Goal: Task Accomplishment & Management: Use online tool/utility

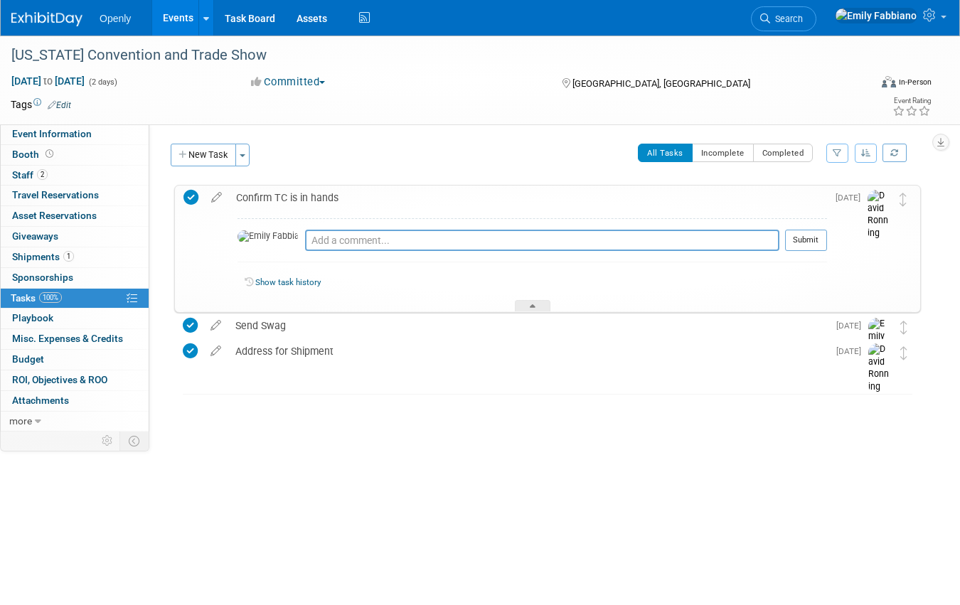
click at [42, 22] on img at bounding box center [46, 19] width 71 height 14
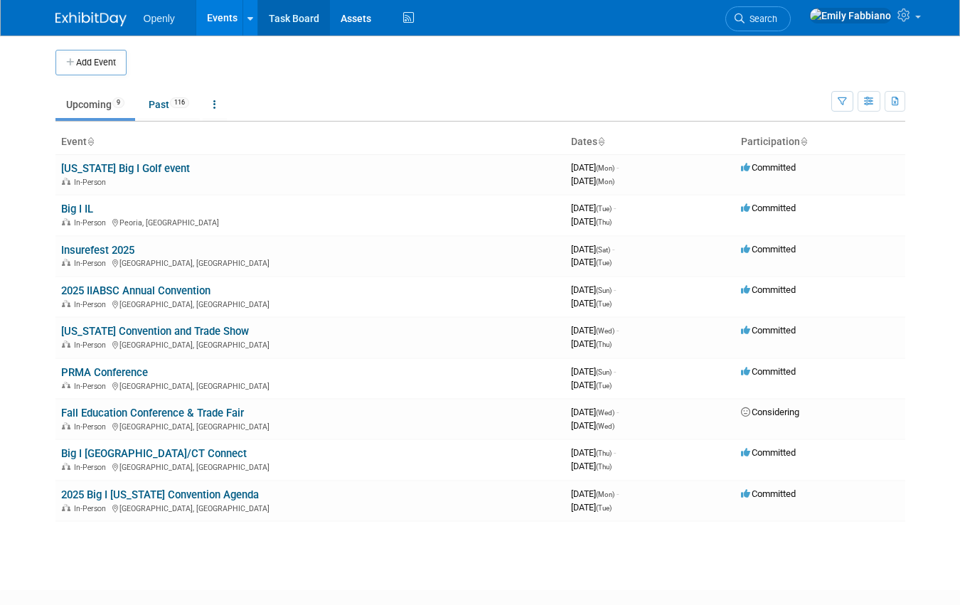
click at [300, 16] on link "Task Board" at bounding box center [294, 18] width 72 height 36
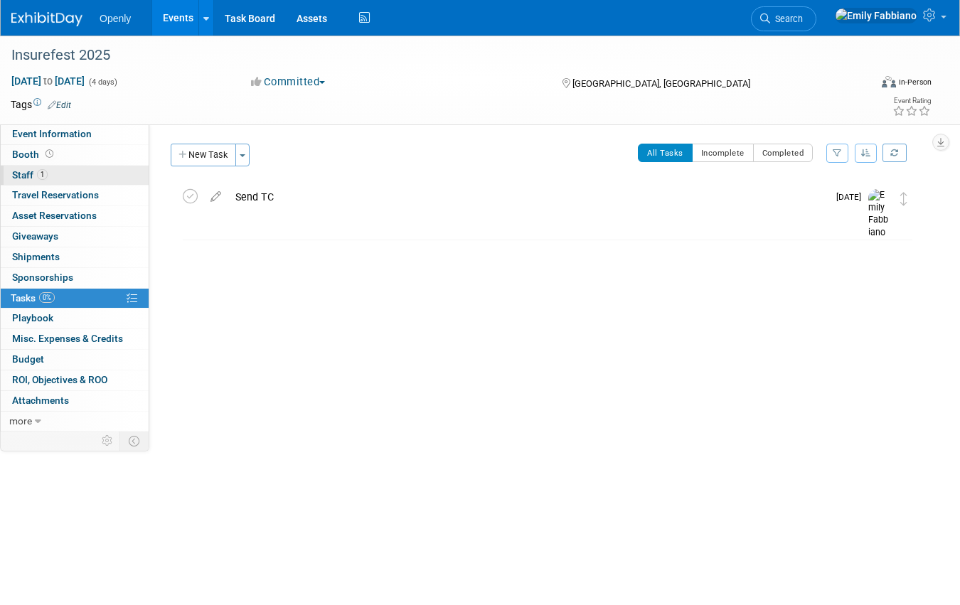
click at [98, 179] on link "1 Staff 1" at bounding box center [75, 176] width 148 height 20
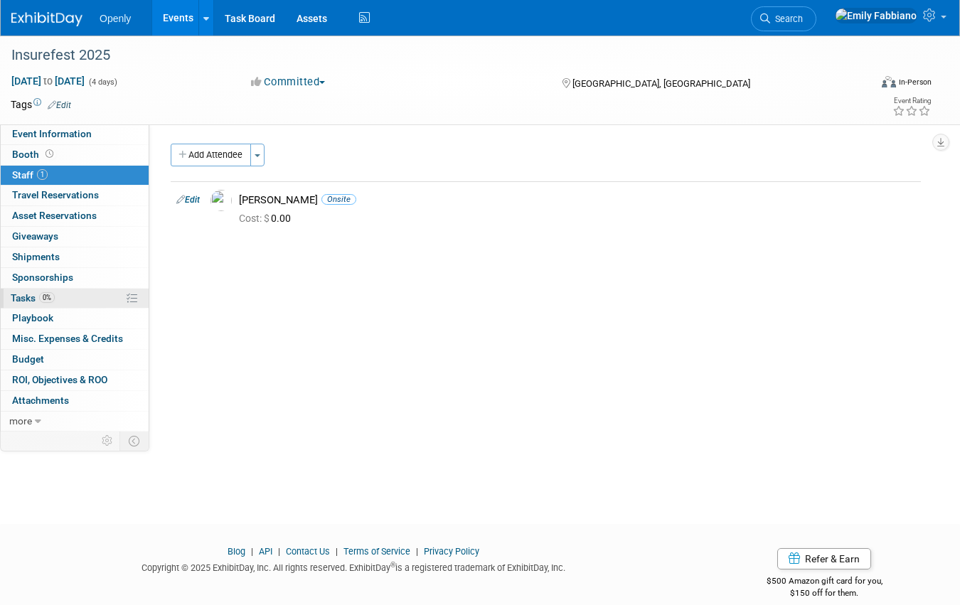
click at [47, 299] on span "0%" at bounding box center [47, 297] width 16 height 11
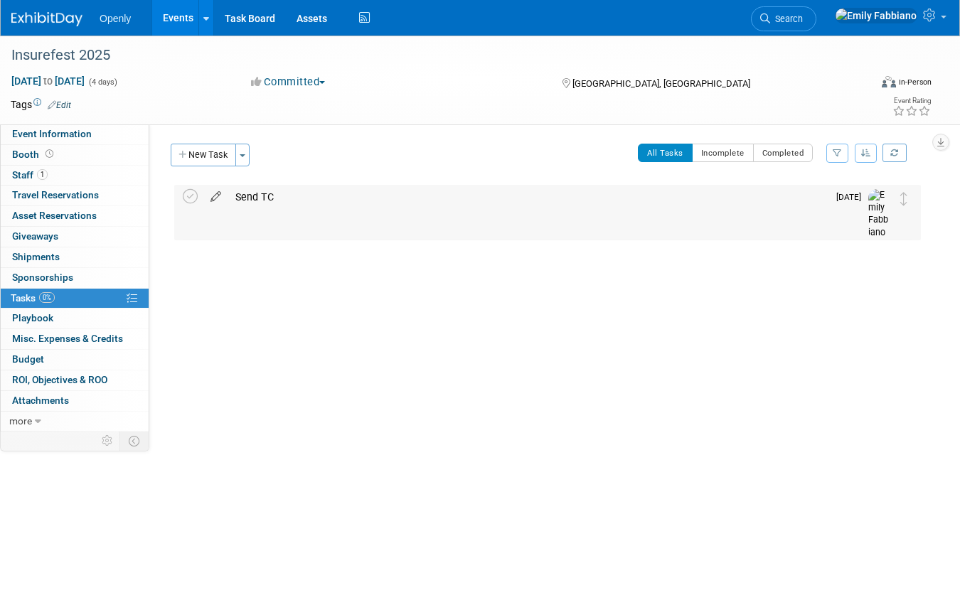
click at [209, 196] on icon at bounding box center [215, 194] width 25 height 18
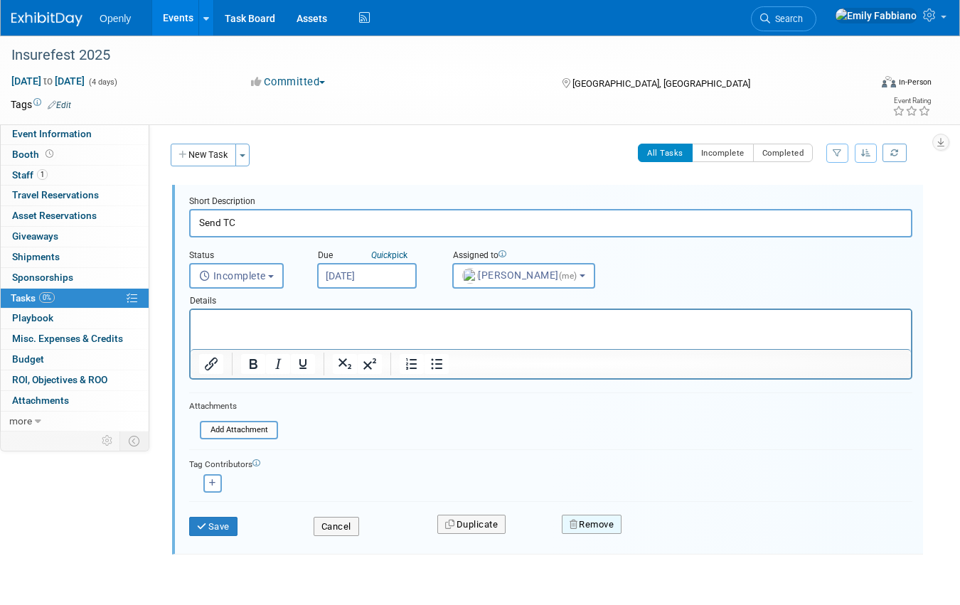
click at [593, 523] on button "Remove" at bounding box center [592, 525] width 60 height 20
click at [663, 537] on icon at bounding box center [661, 537] width 9 height 8
